Goal: Information Seeking & Learning: Learn about a topic

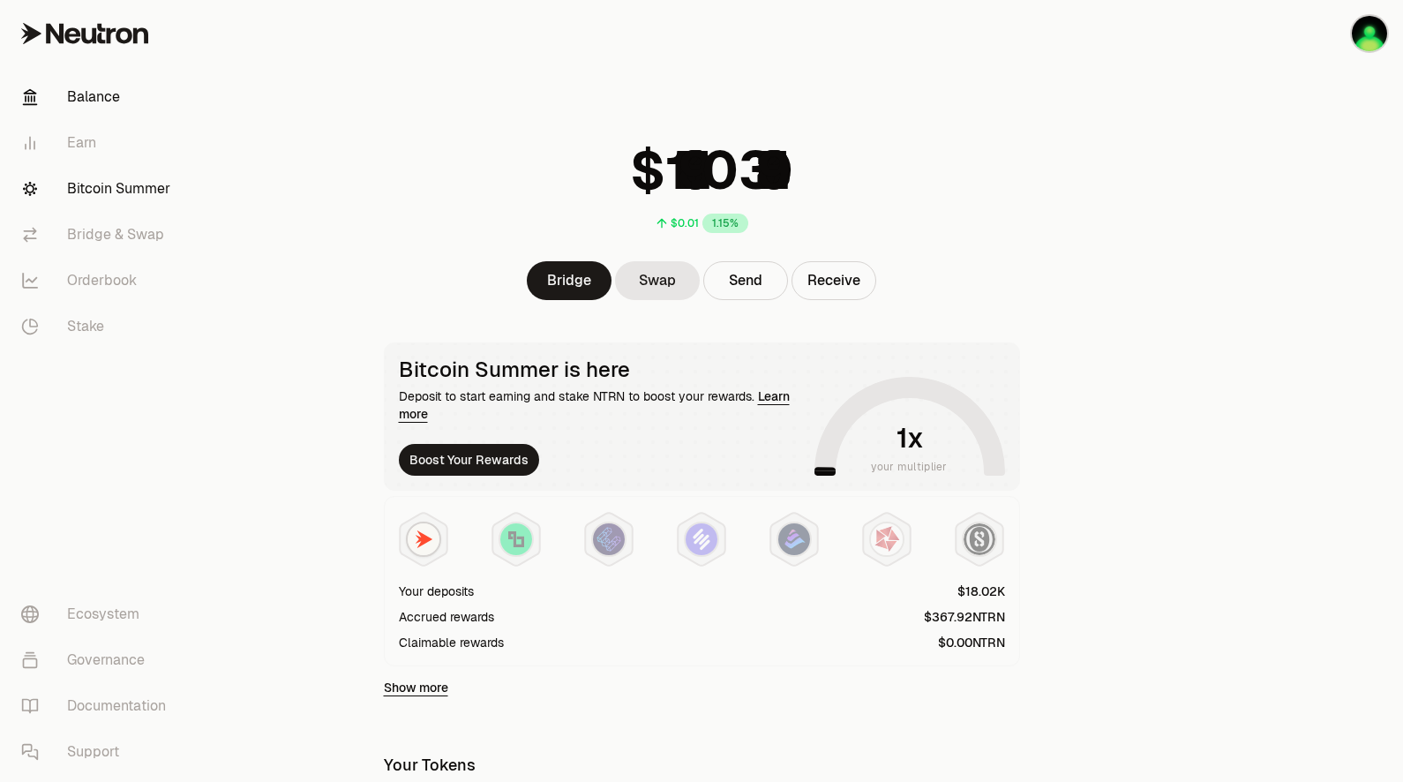
click at [82, 184] on link "Bitcoin Summer" at bounding box center [99, 189] width 184 height 46
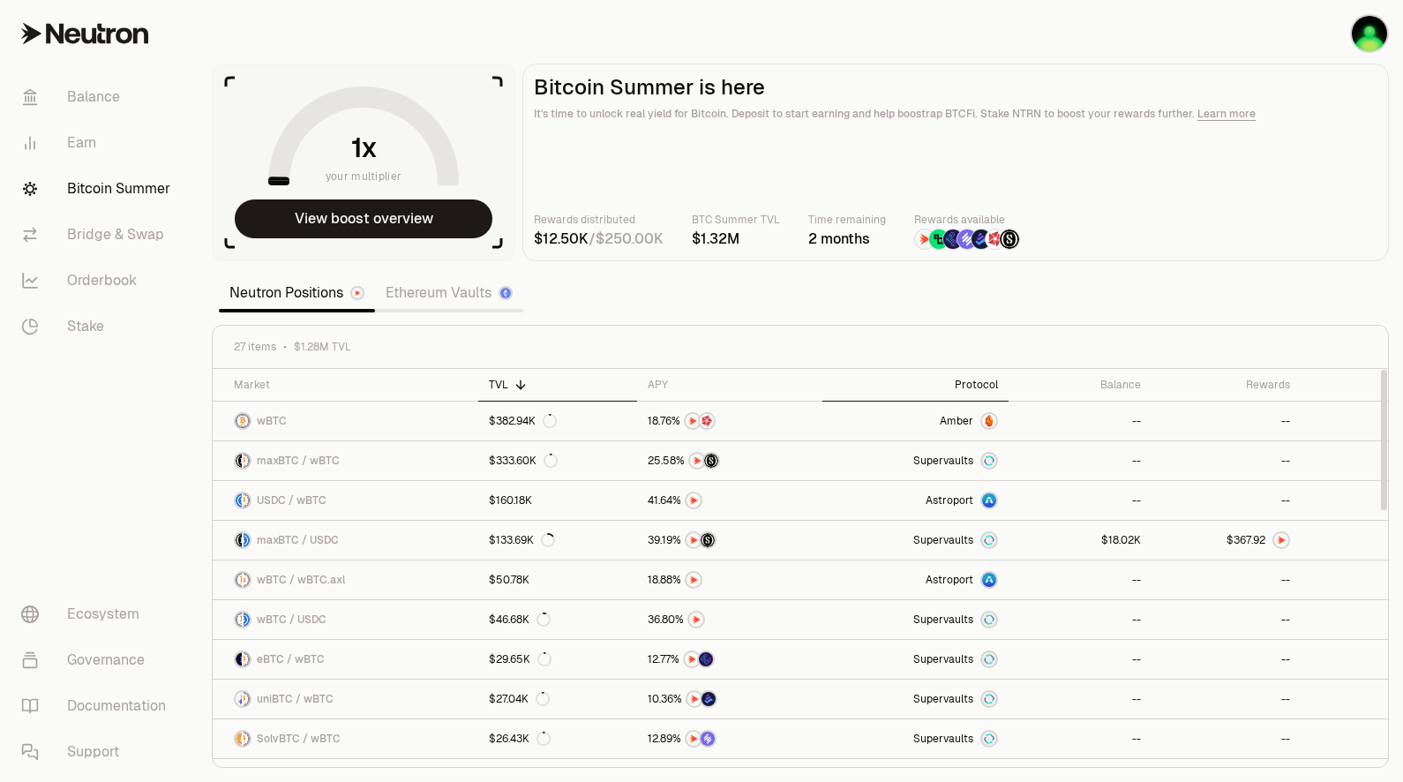
click at [981, 376] on th "Protocol" at bounding box center [916, 385] width 186 height 33
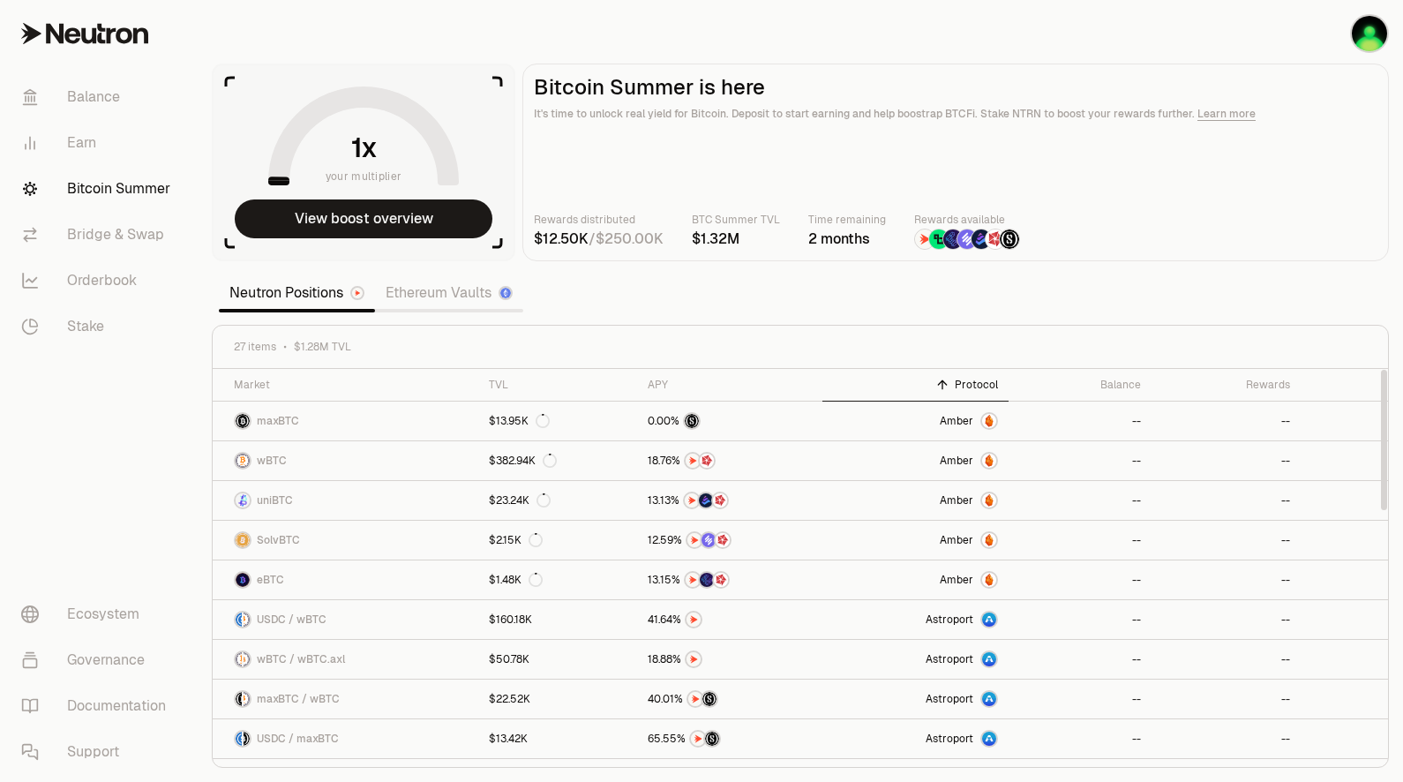
click at [979, 380] on div "Protocol" at bounding box center [915, 385] width 165 height 14
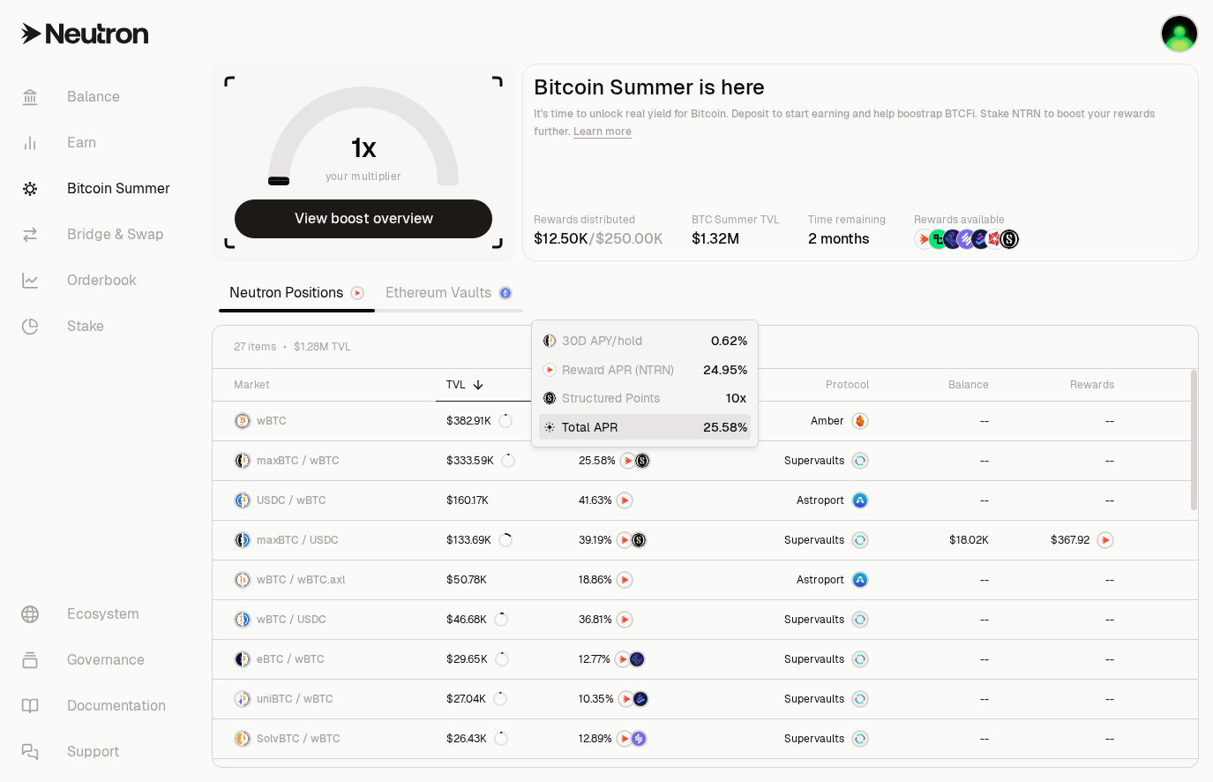
click at [809, 277] on section "your multiplier View boost overview Bitcoin Summer is here It's time to unlock …" at bounding box center [706, 391] width 1016 height 782
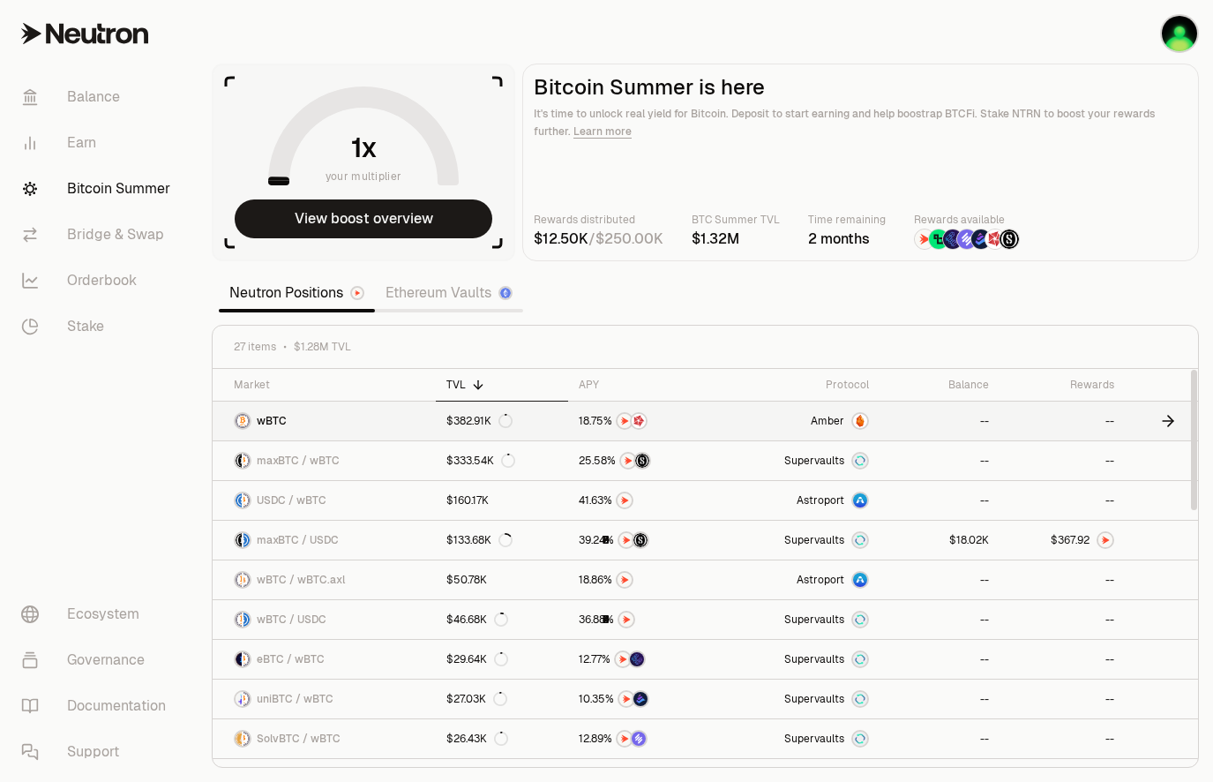
click at [845, 422] on div "Amber" at bounding box center [840, 421] width 58 height 18
